Goal: Task Accomplishment & Management: Manage account settings

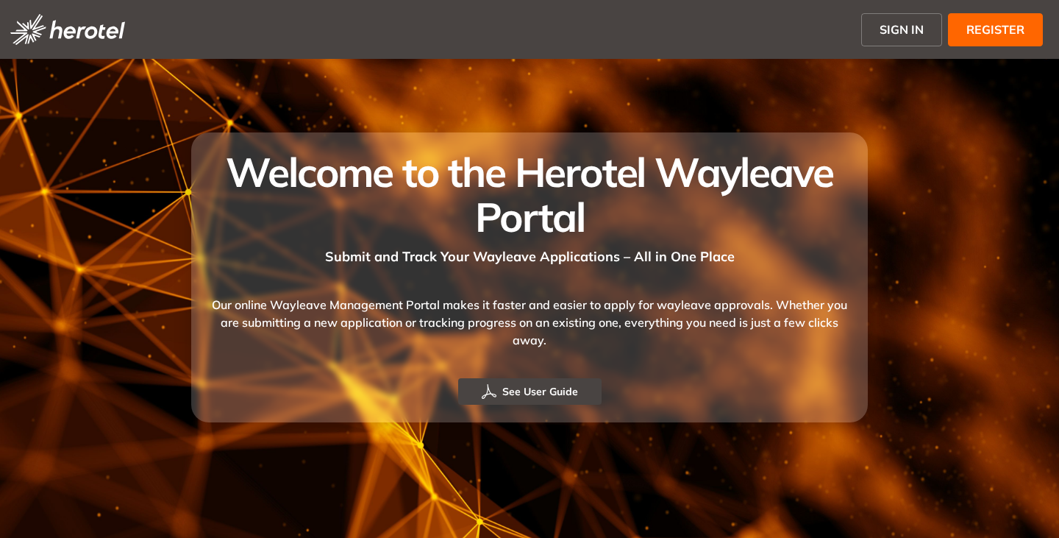
click at [897, 29] on span "SIGN IN" at bounding box center [902, 30] width 44 height 18
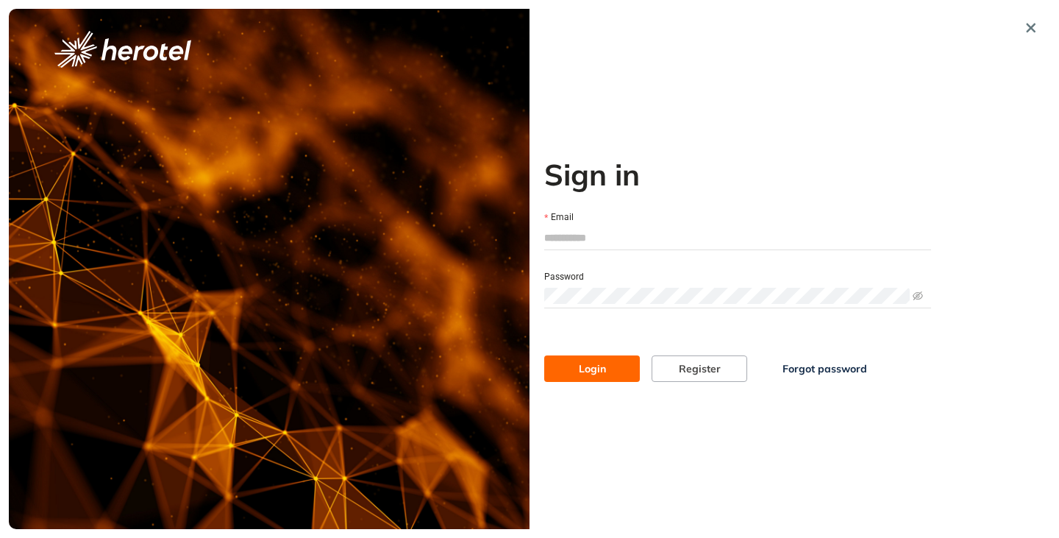
click at [579, 235] on input "Email" at bounding box center [737, 238] width 387 height 22
type input "**********"
click at [598, 286] on span at bounding box center [737, 296] width 387 height 22
click at [544, 355] on button "Login" at bounding box center [592, 368] width 96 height 26
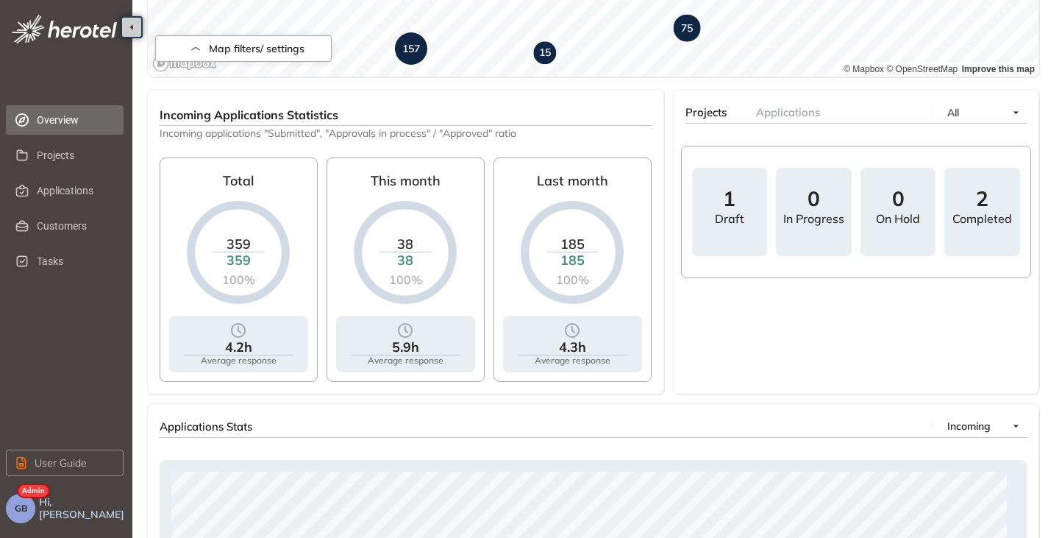
scroll to position [368, 0]
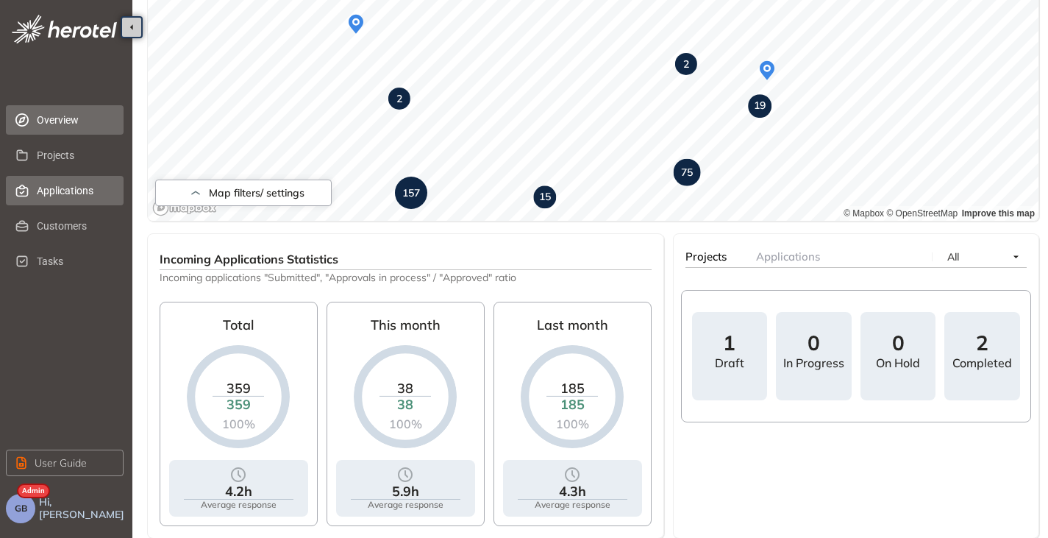
click at [60, 197] on span "Applications" at bounding box center [74, 190] width 75 height 29
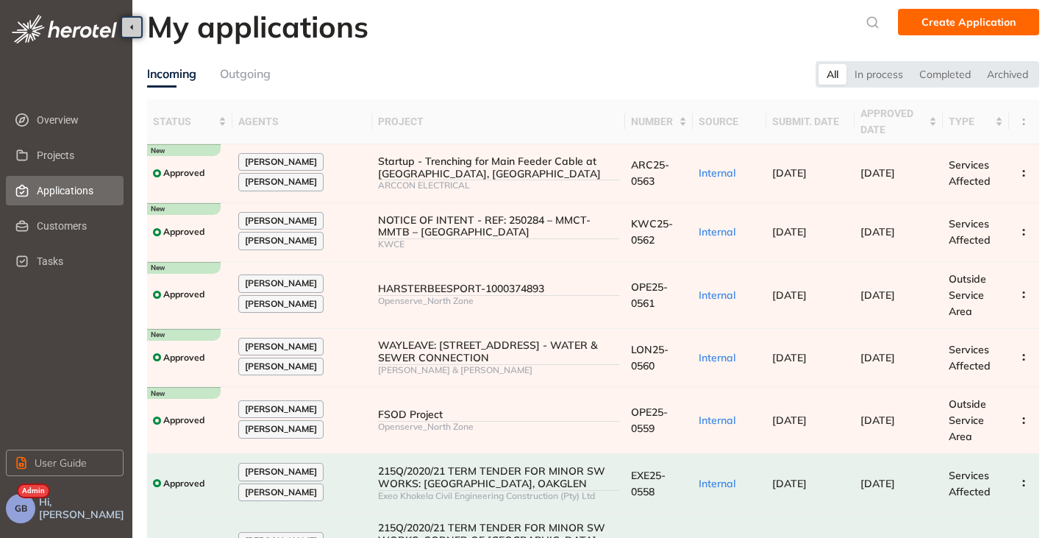
scroll to position [74, 0]
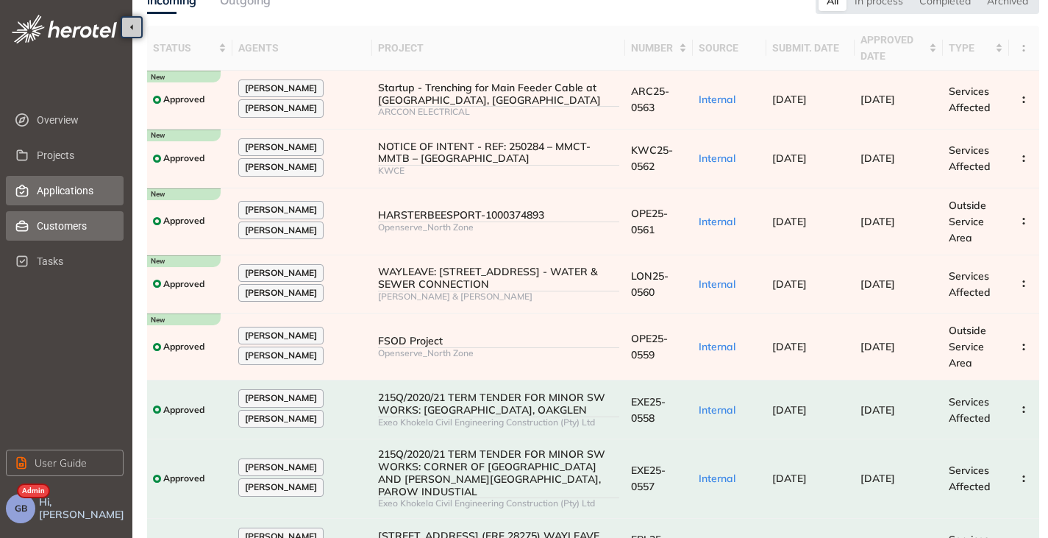
click at [55, 227] on span "Customers" at bounding box center [74, 225] width 75 height 29
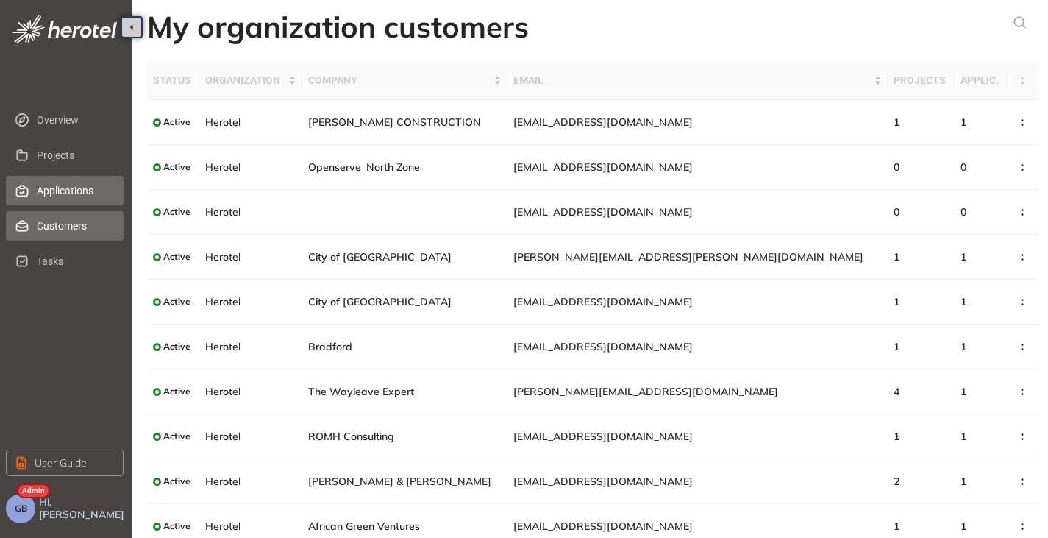
click at [51, 179] on span "Applications" at bounding box center [74, 190] width 75 height 29
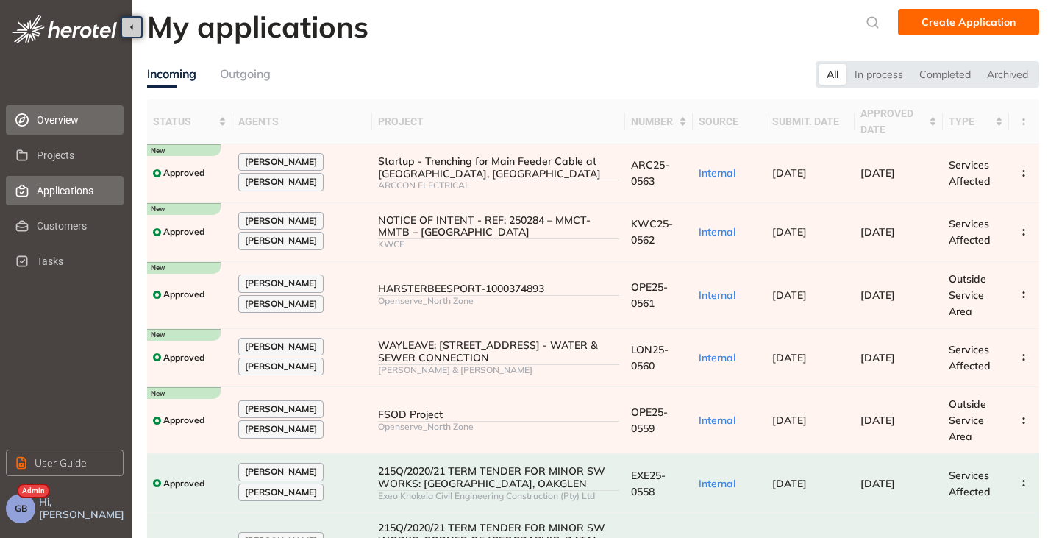
click at [43, 108] on span "Overview" at bounding box center [74, 119] width 75 height 29
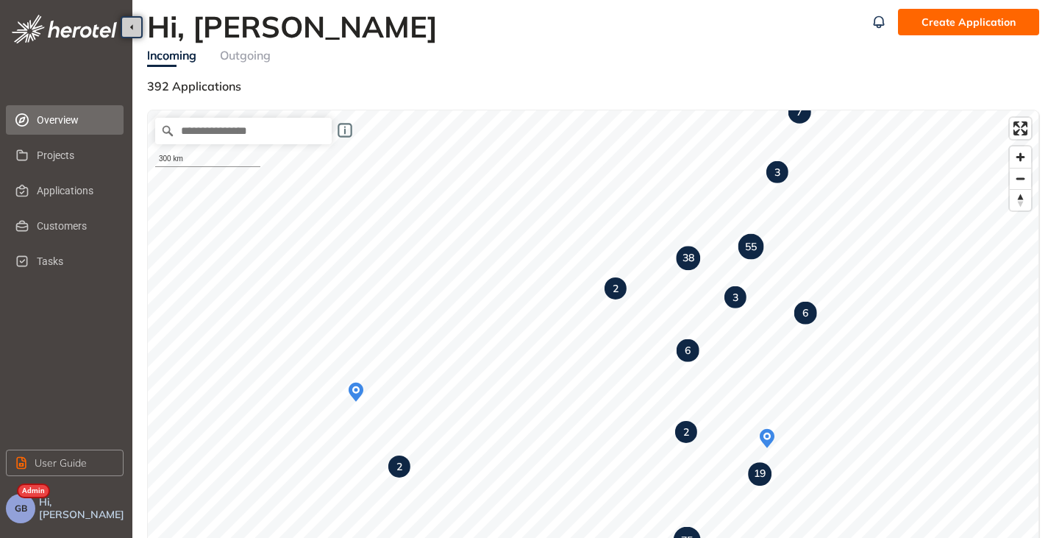
click at [23, 499] on button "GB" at bounding box center [20, 508] width 29 height 29
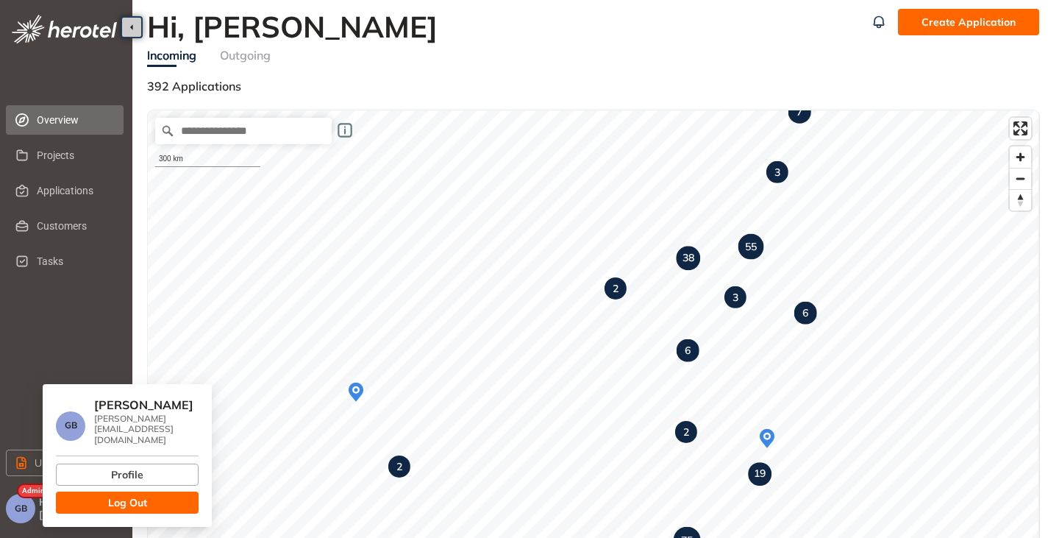
click at [122, 494] on span "Log Out" at bounding box center [127, 502] width 39 height 16
